Goal: Task Accomplishment & Management: Manage account settings

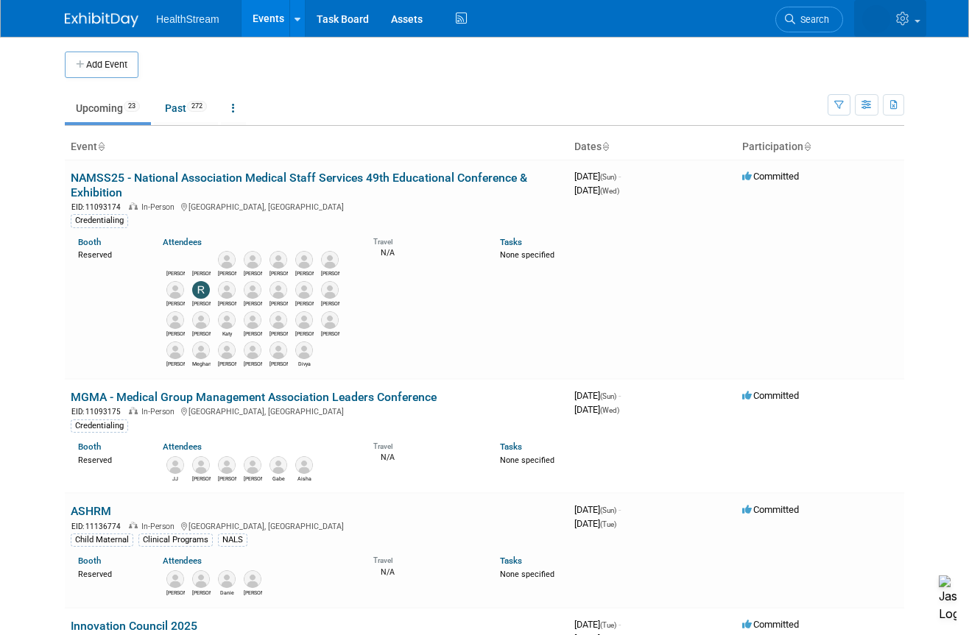
click at [920, 21] on span at bounding box center [918, 21] width 6 height 3
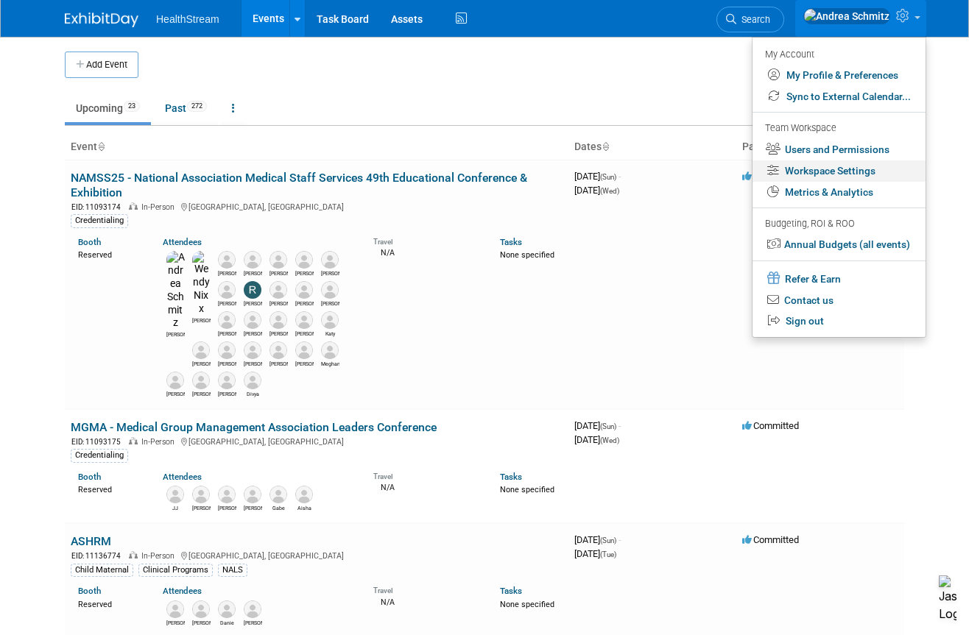
click at [867, 172] on link "Workspace Settings" at bounding box center [839, 171] width 173 height 21
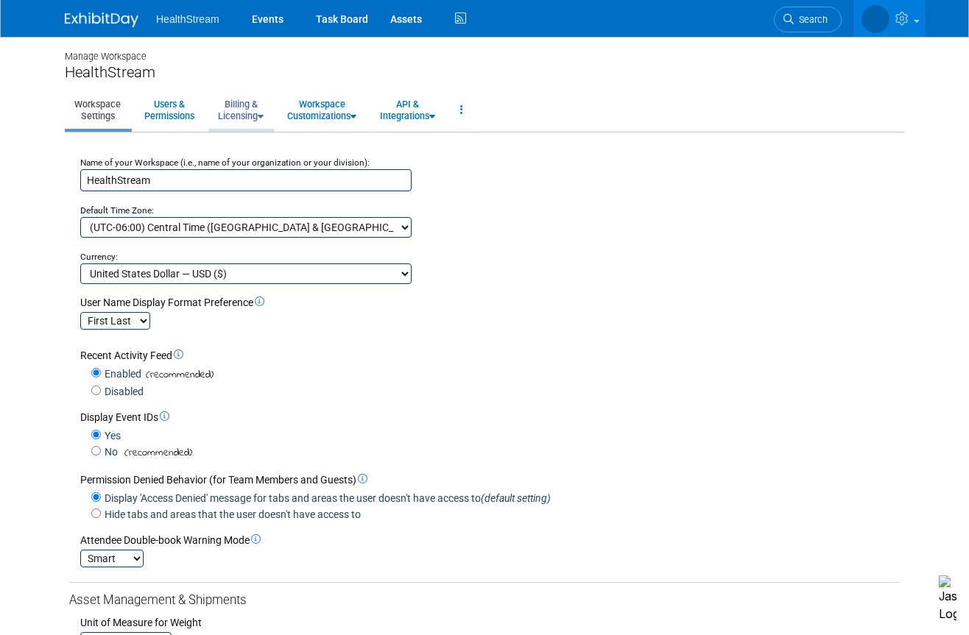
click at [244, 107] on link "Billing & Licensing" at bounding box center [240, 110] width 65 height 36
click at [264, 167] on link "Billing Information" at bounding box center [274, 166] width 133 height 22
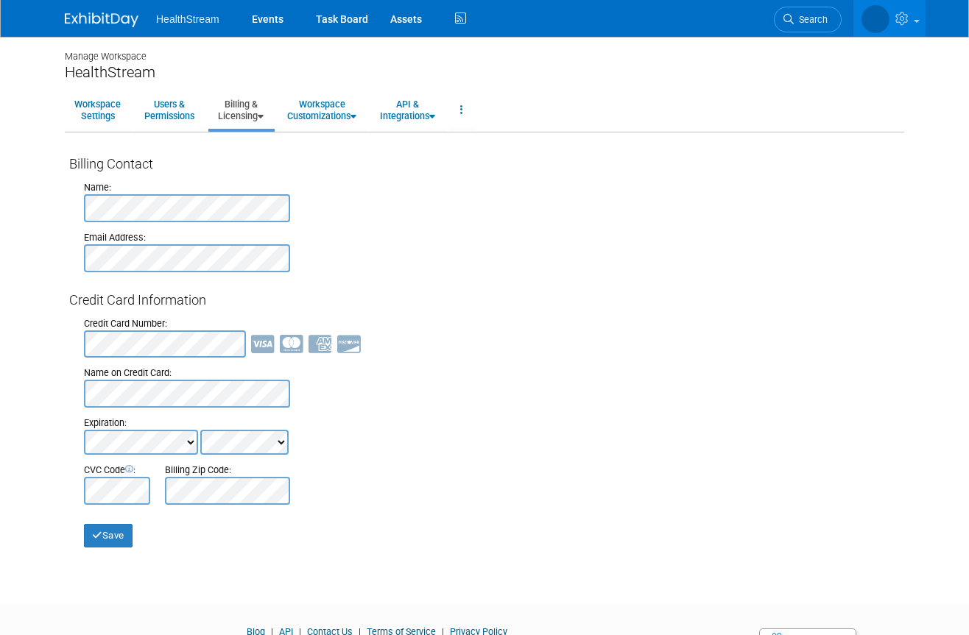
click at [897, 146] on div "Billing Contact Name: Email Address: Credit Card Information Credit Card Number…" at bounding box center [484, 344] width 831 height 408
